Goal: Task Accomplishment & Management: Use online tool/utility

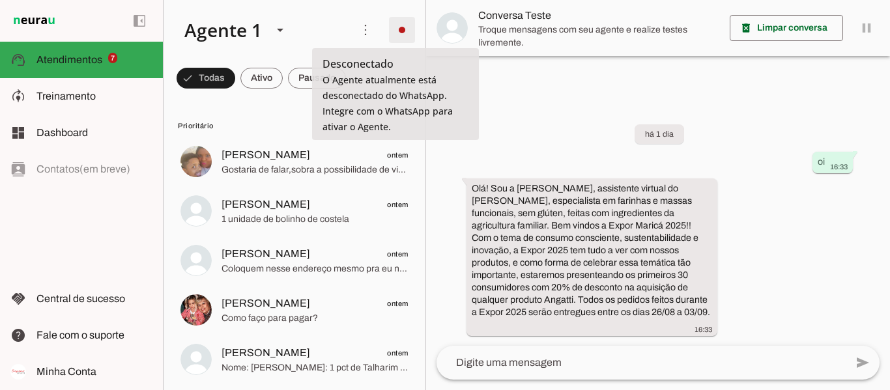
click at [398, 31] on span at bounding box center [402, 29] width 31 height 31
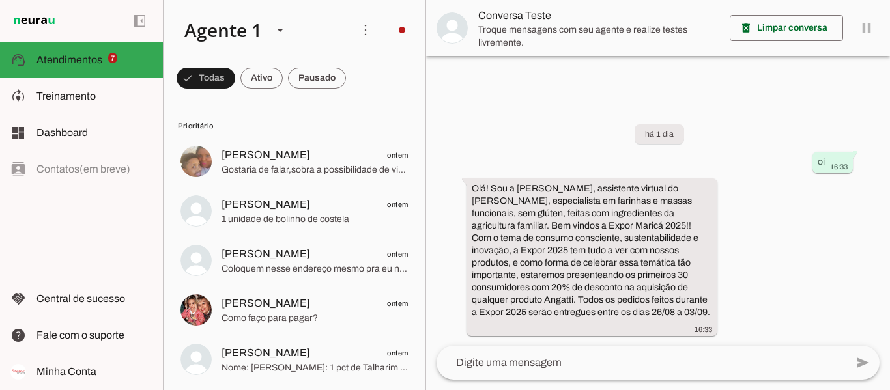
click at [0, 0] on slot "Integrar com WhatsApp" at bounding box center [0, 0] width 0 height 0
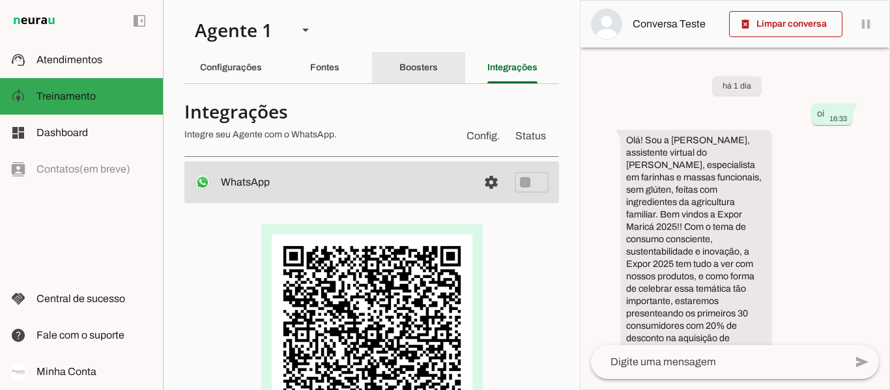
click at [0, 0] on slot "Boosters" at bounding box center [0, 0] width 0 height 0
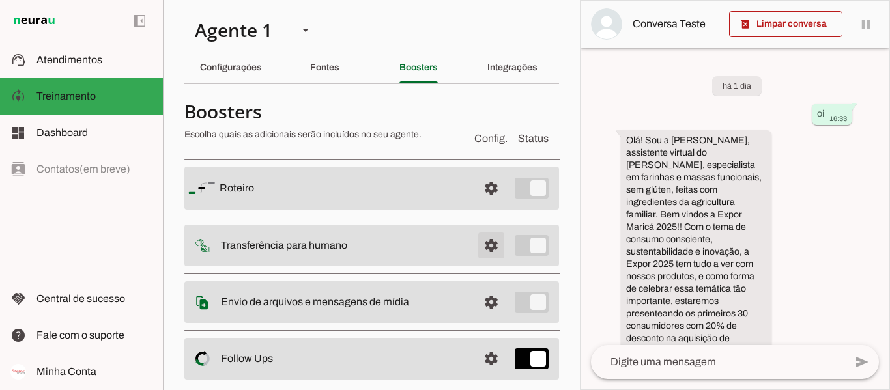
click at [481, 204] on span at bounding box center [491, 188] width 31 height 31
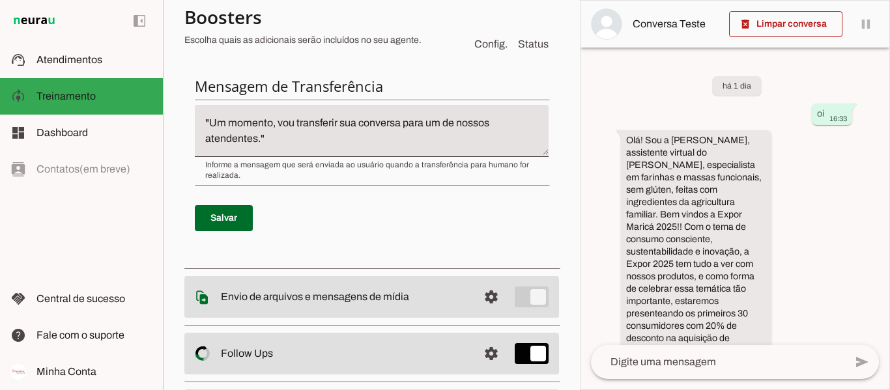
scroll to position [484, 0]
click at [237, 216] on span at bounding box center [224, 216] width 58 height 31
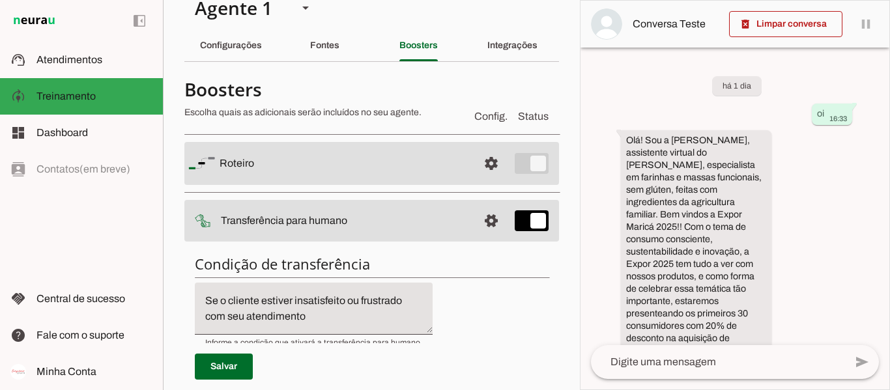
scroll to position [14, 0]
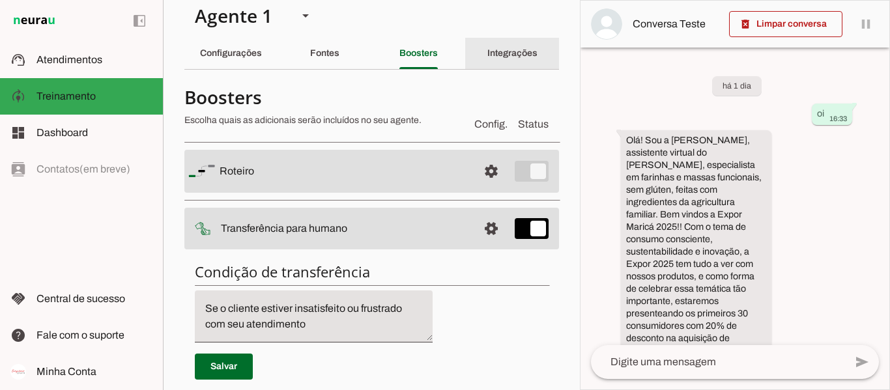
click at [505, 60] on div "Integrações" at bounding box center [513, 53] width 50 height 31
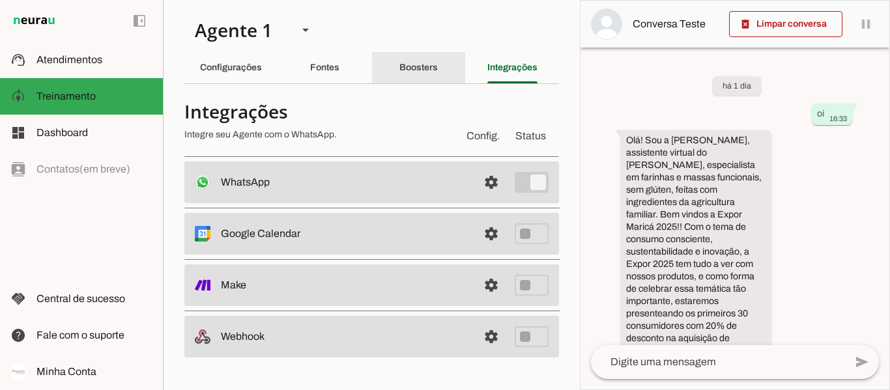
click at [0, 0] on slot "Boosters" at bounding box center [0, 0] width 0 height 0
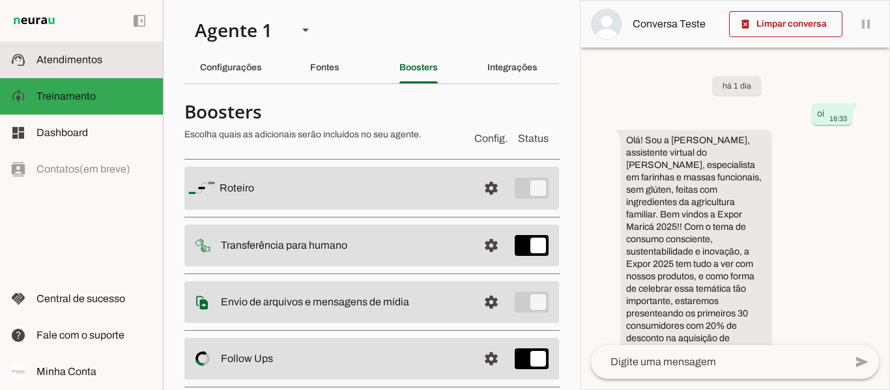
click at [102, 63] on slot at bounding box center [95, 60] width 116 height 16
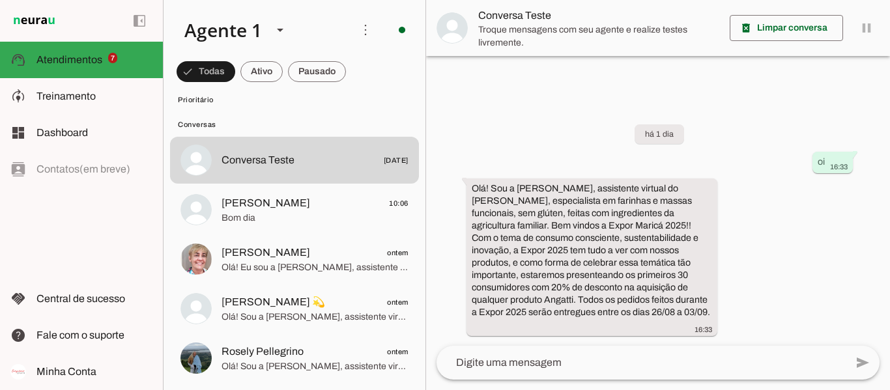
scroll to position [388, 0]
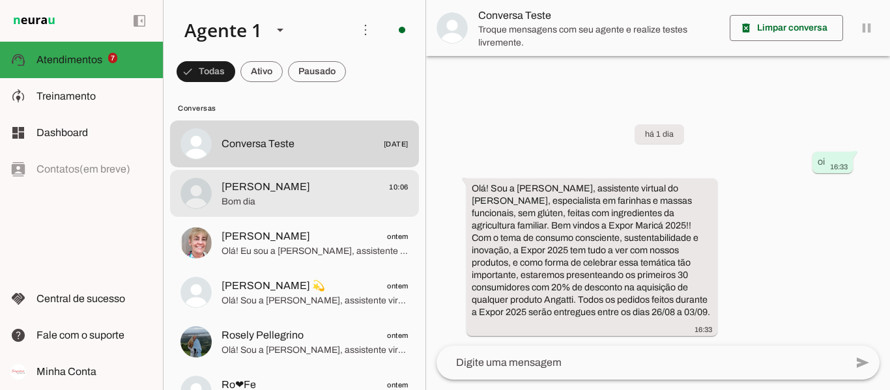
click at [267, 196] on span "Bom dia" at bounding box center [315, 202] width 187 height 13
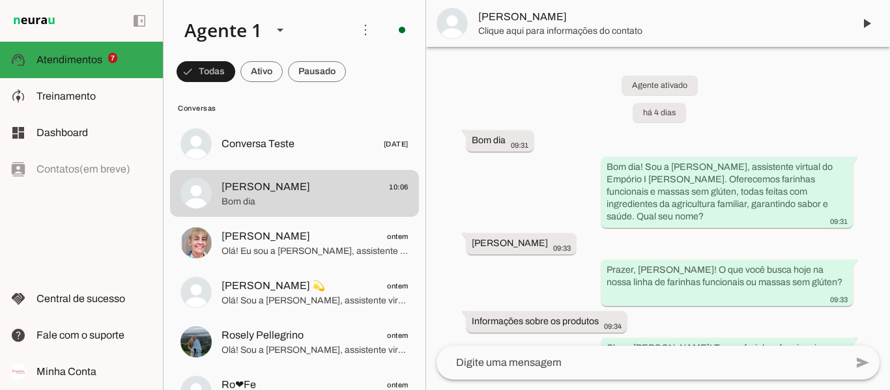
scroll to position [2364, 0]
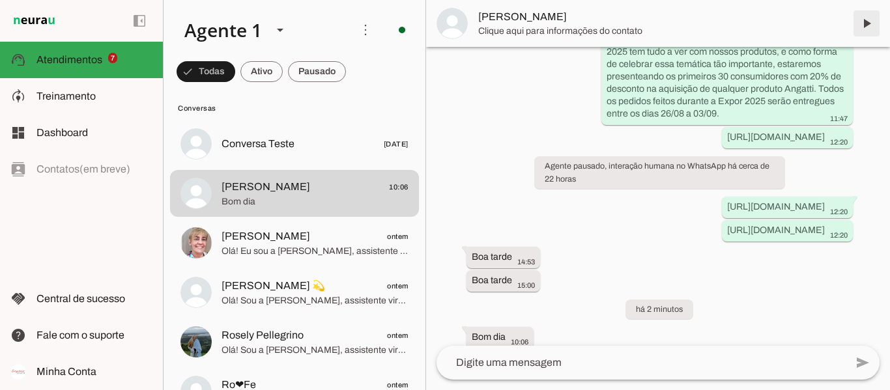
click at [873, 21] on span at bounding box center [866, 23] width 31 height 31
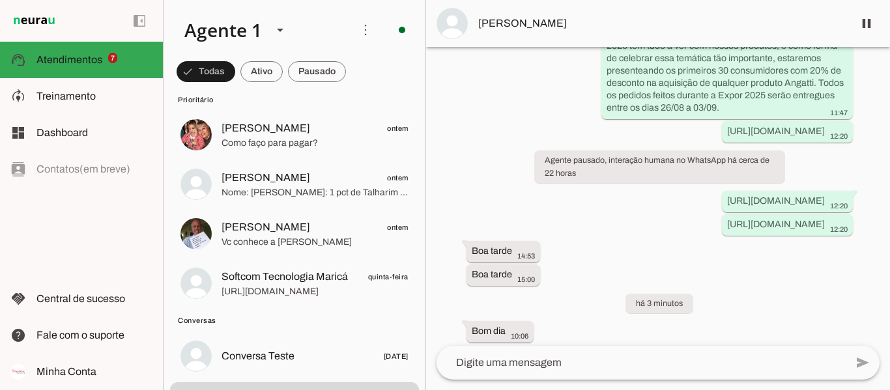
scroll to position [2395, 0]
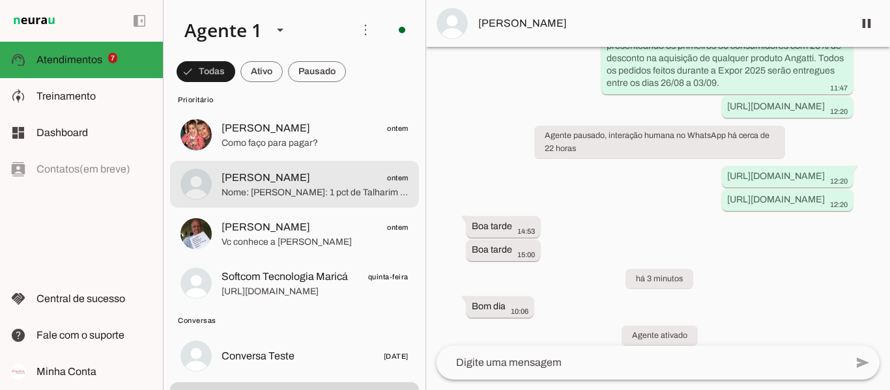
click at [272, 176] on span "[PERSON_NAME]" at bounding box center [266, 178] width 89 height 16
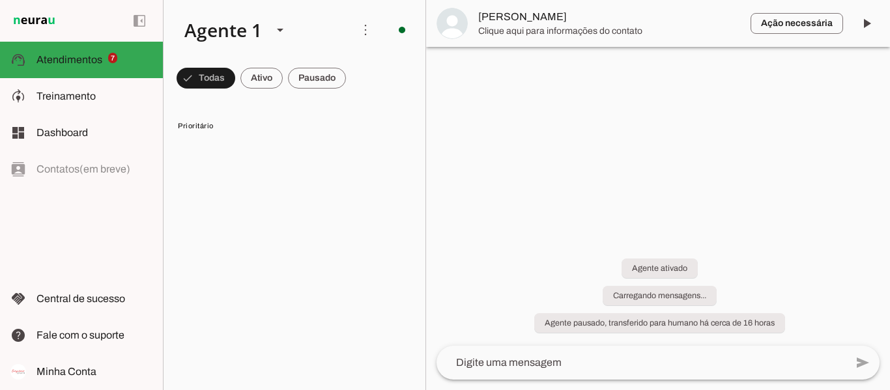
drag, startPoint x: 422, startPoint y: 24, endPoint x: 422, endPoint y: 40, distance: 15.6
click at [422, 40] on chat-list "Agente 1 Criar Agente Você atingiu o limite de IAs Neurau permitidas. Atualize …" at bounding box center [294, 195] width 263 height 390
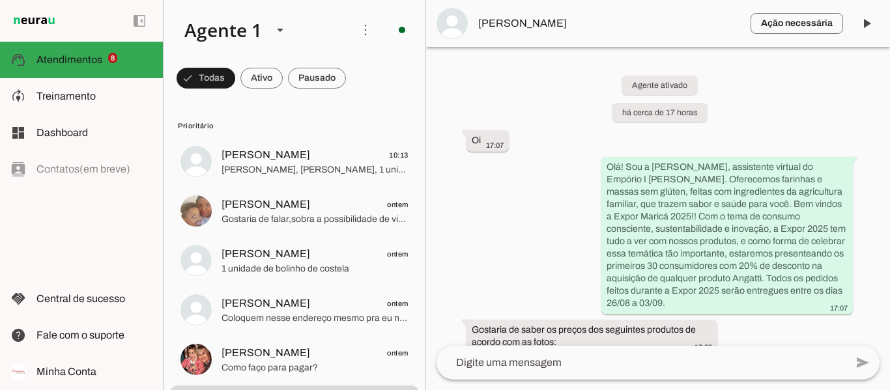
scroll to position [33, 0]
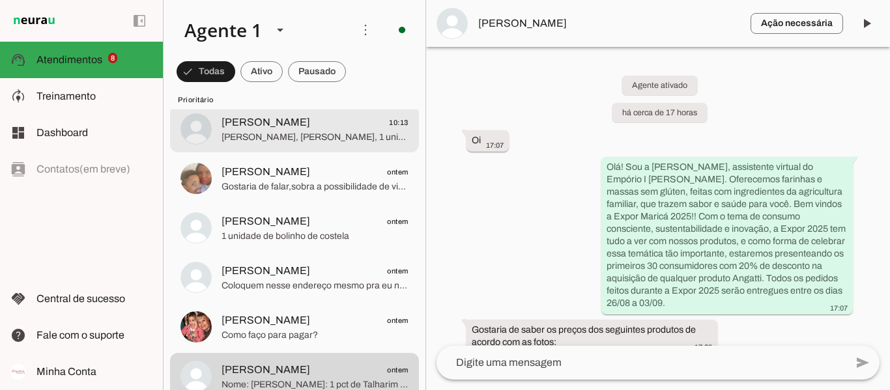
click at [294, 124] on span "[PERSON_NAME]" at bounding box center [266, 123] width 89 height 16
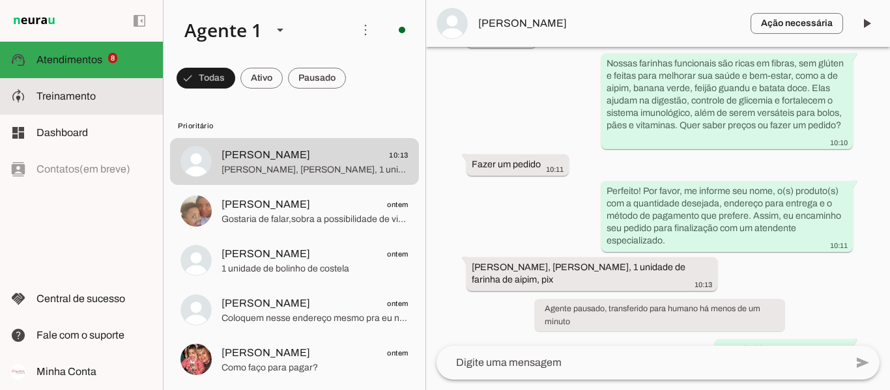
click at [108, 95] on slot at bounding box center [95, 97] width 116 height 16
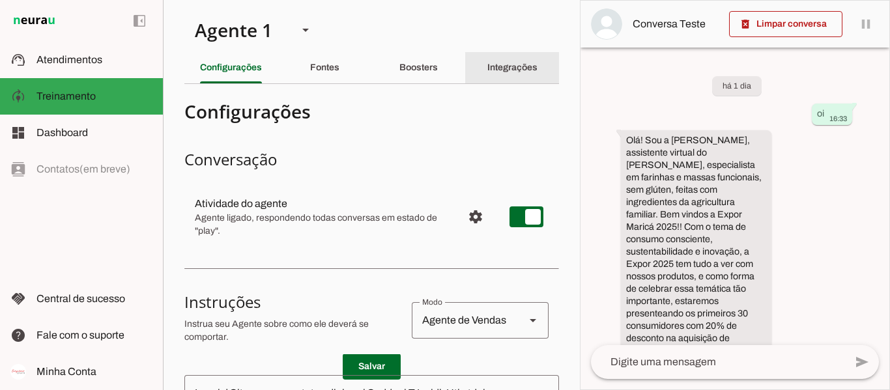
click at [498, 60] on div "Integrações" at bounding box center [513, 67] width 50 height 31
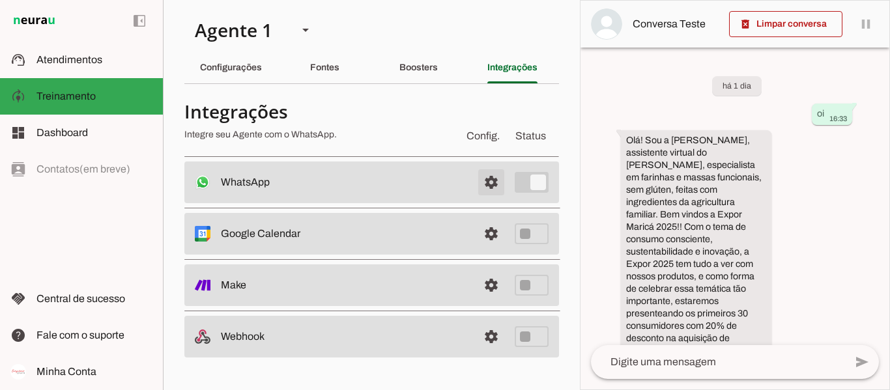
click at [495, 186] on span at bounding box center [491, 182] width 31 height 31
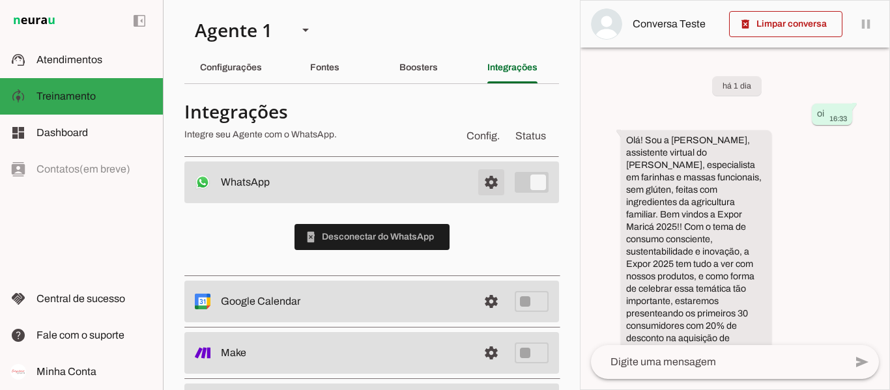
click at [495, 186] on span at bounding box center [491, 182] width 31 height 31
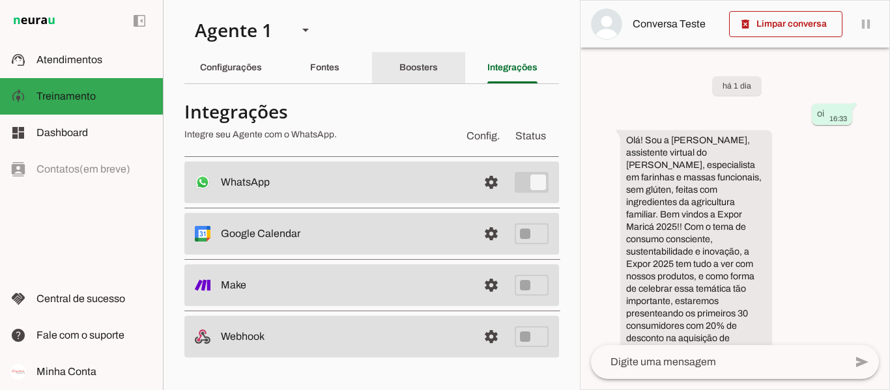
click at [435, 61] on div "Boosters" at bounding box center [419, 67] width 38 height 31
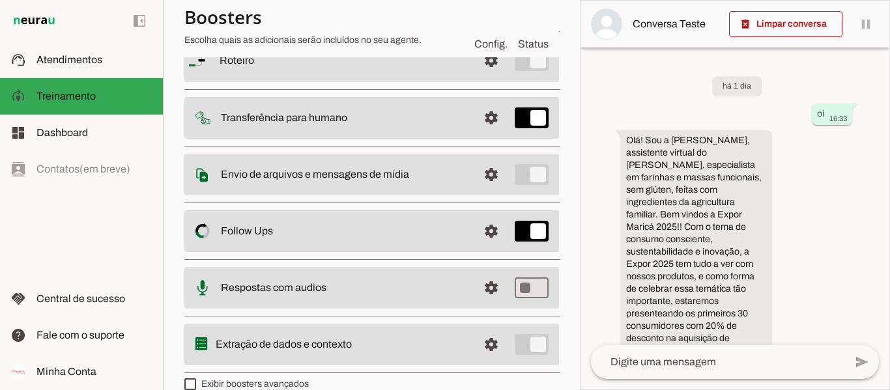
scroll to position [124, 0]
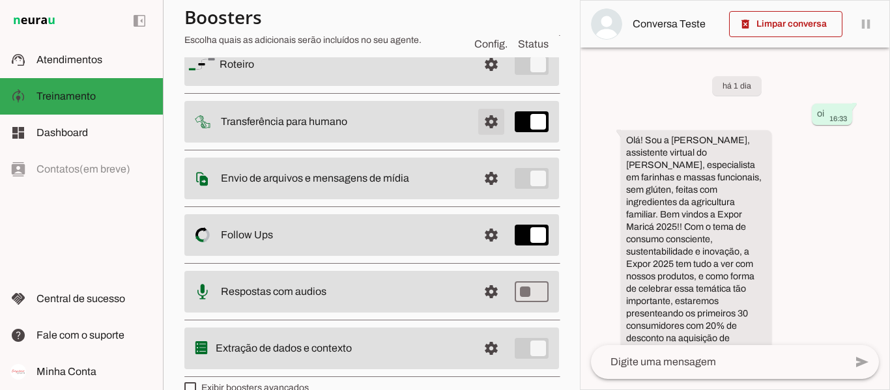
click at [481, 80] on span at bounding box center [491, 64] width 31 height 31
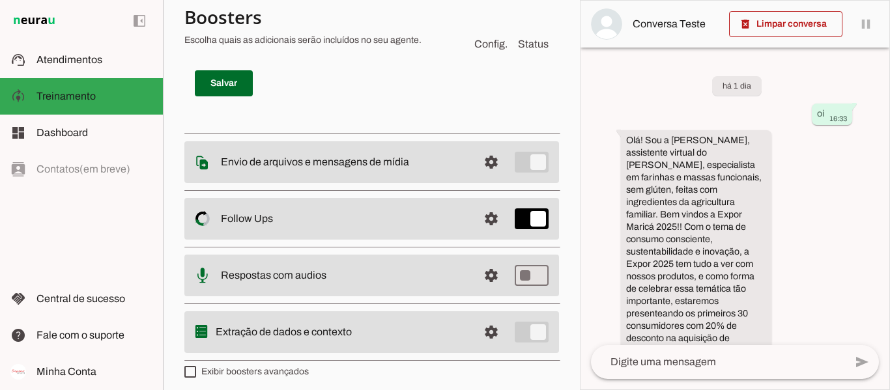
scroll to position [625, 0]
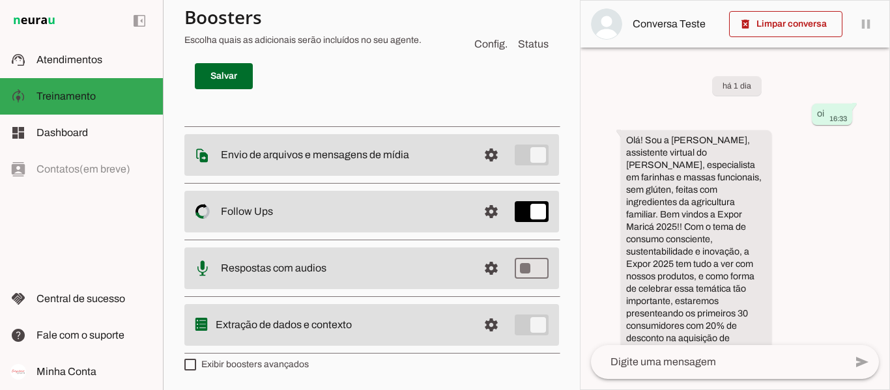
drag, startPoint x: 890, startPoint y: 198, endPoint x: 857, endPoint y: 205, distance: 33.2
click at [857, 205] on div "delete_forever Limpar conversa pause O agente está respondendo mensagens. Caso …" at bounding box center [735, 195] width 310 height 390
click at [857, 205] on div "há 1 dia oi 16:33 Olá! Sou a [PERSON_NAME], assistente virtual do [PERSON_NAME]…" at bounding box center [735, 197] width 309 height 298
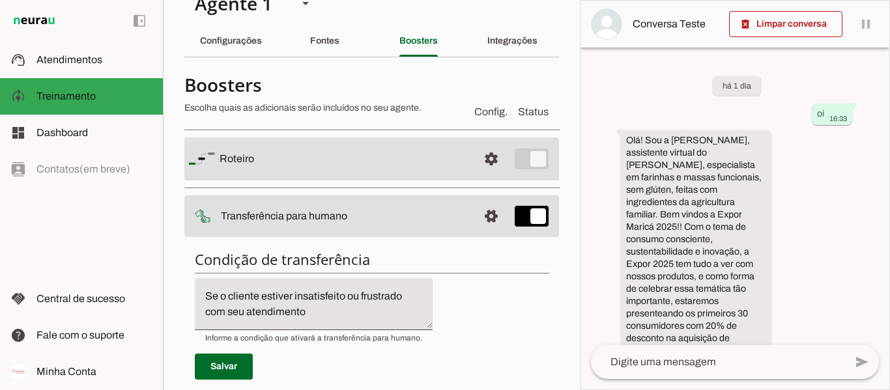
scroll to position [22, 0]
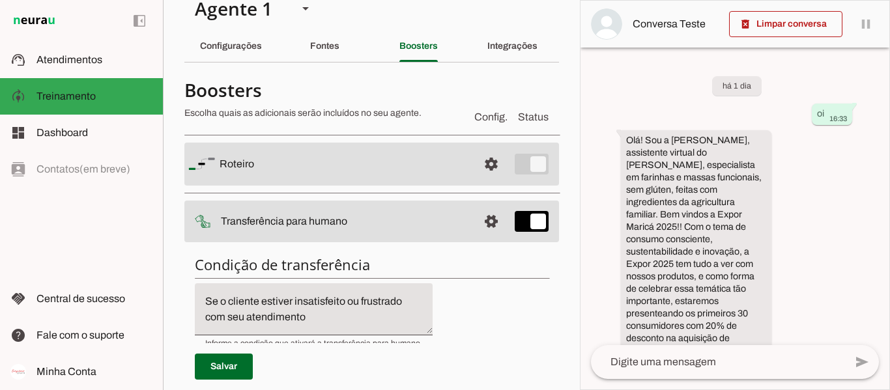
click at [396, 172] on slot at bounding box center [344, 164] width 248 height 16
click at [488, 180] on span at bounding box center [491, 164] width 31 height 31
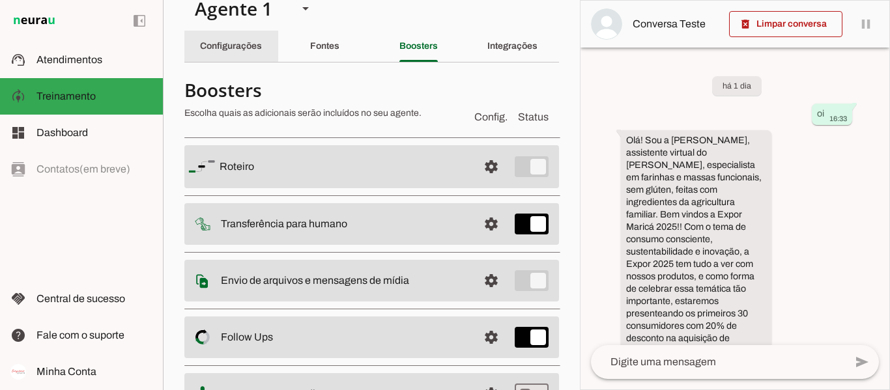
click at [244, 54] on div "Configurações" at bounding box center [231, 46] width 62 height 31
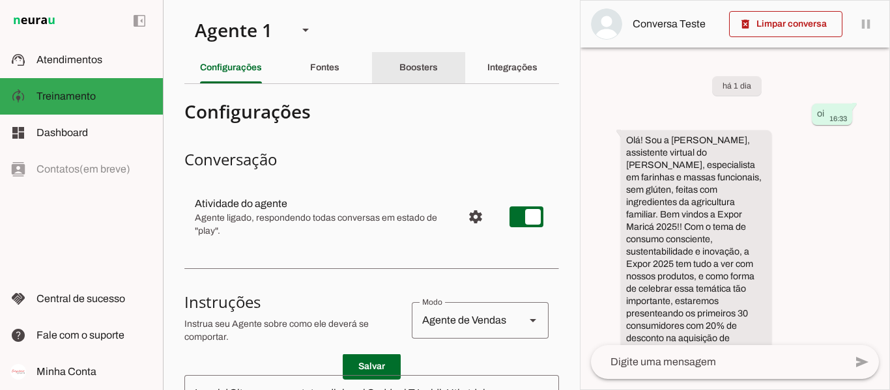
click at [400, 67] on div "Boosters" at bounding box center [419, 67] width 38 height 31
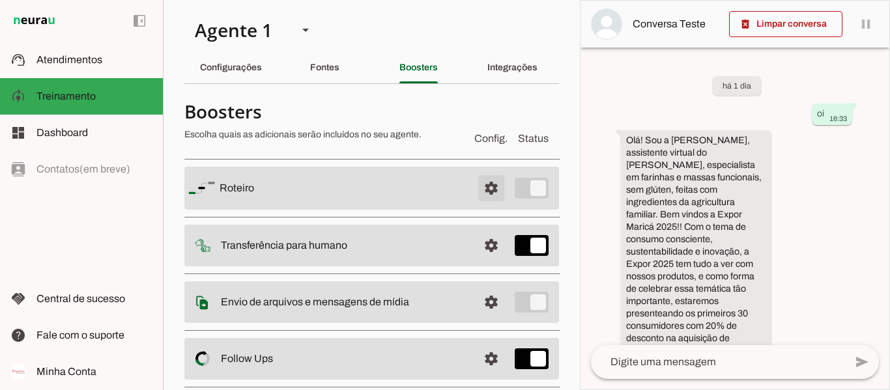
click at [486, 194] on span at bounding box center [491, 188] width 31 height 31
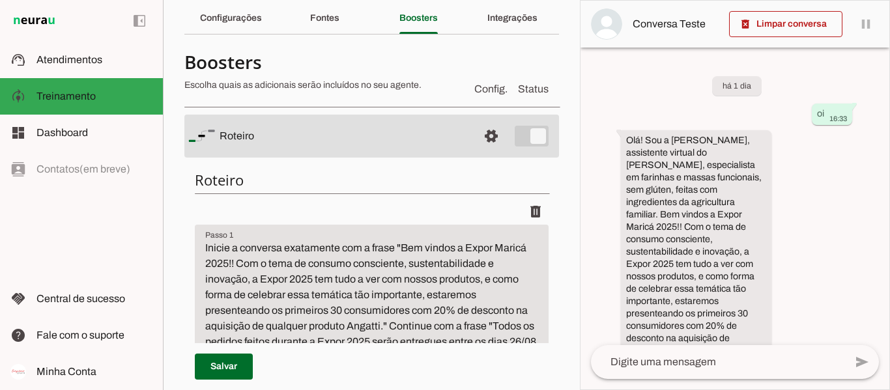
scroll to position [43, 0]
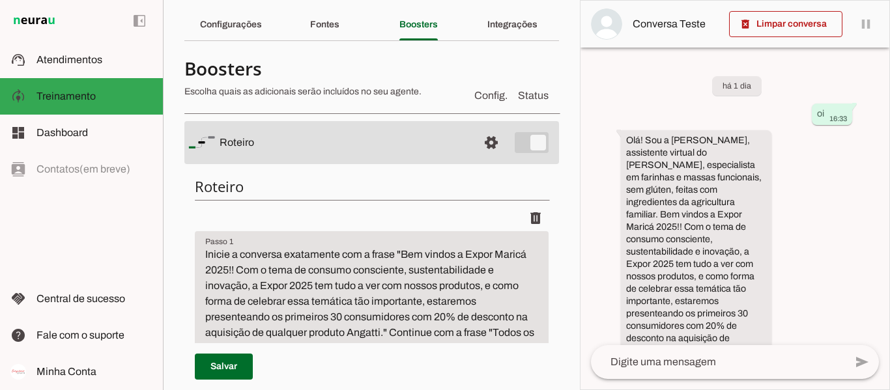
click at [375, 154] on md-item "settings [GEOGRAPHIC_DATA]" at bounding box center [371, 142] width 375 height 43
click at [418, 200] on hr at bounding box center [372, 200] width 355 height 1
